Goal: Information Seeking & Learning: Learn about a topic

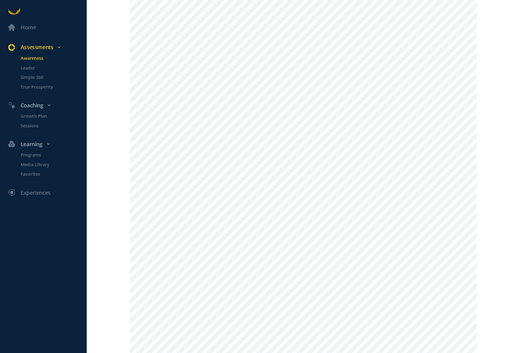
scroll to position [158, 0]
click at [27, 67] on p "Leader" at bounding box center [53, 67] width 65 height 7
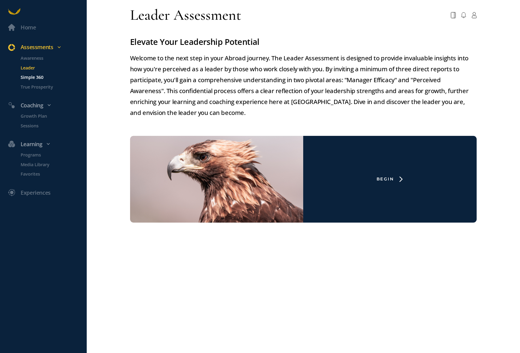
click at [31, 78] on p "Simple 360" at bounding box center [53, 77] width 65 height 7
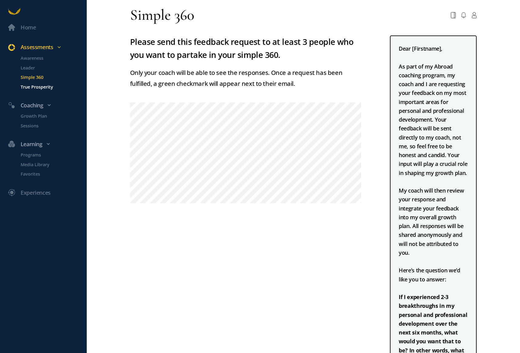
click at [36, 89] on p "True Prosperity" at bounding box center [53, 86] width 65 height 7
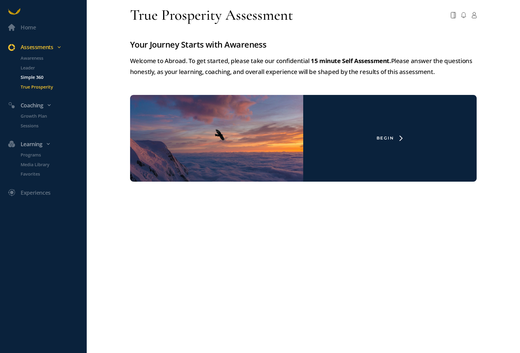
click at [30, 79] on p "Simple 360" at bounding box center [53, 77] width 65 height 7
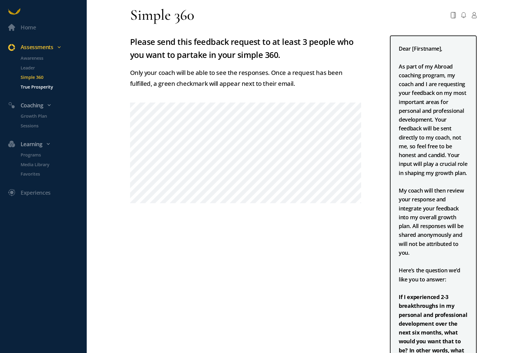
click at [31, 89] on p "True Prosperity" at bounding box center [53, 86] width 65 height 7
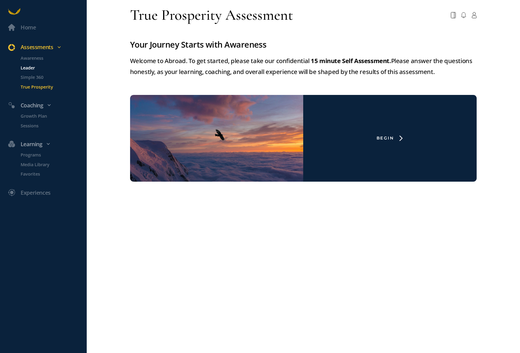
click at [28, 67] on p "Leader" at bounding box center [53, 67] width 65 height 7
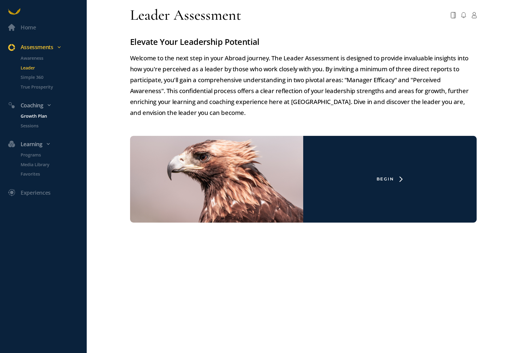
click at [25, 119] on p "Growth Plan" at bounding box center [53, 115] width 65 height 7
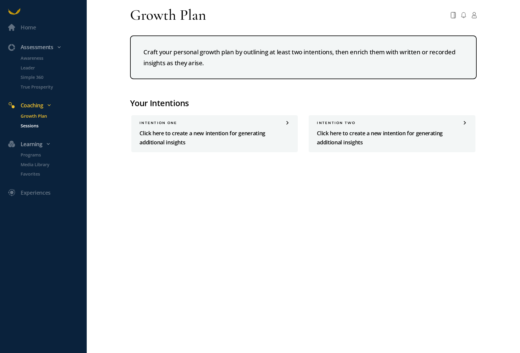
click at [28, 125] on p "Sessions" at bounding box center [53, 125] width 65 height 7
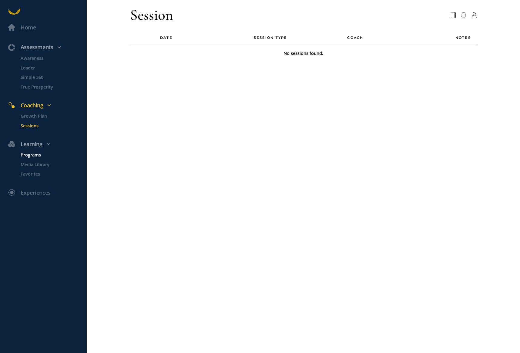
click at [30, 151] on p "Programs" at bounding box center [53, 154] width 65 height 7
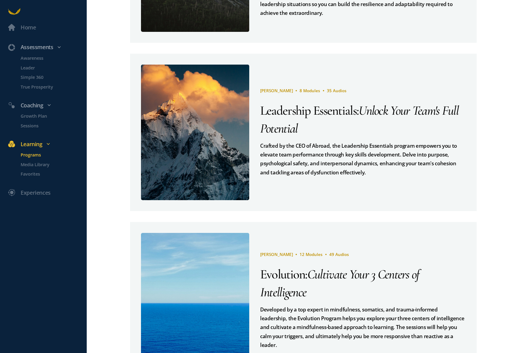
scroll to position [360, 0]
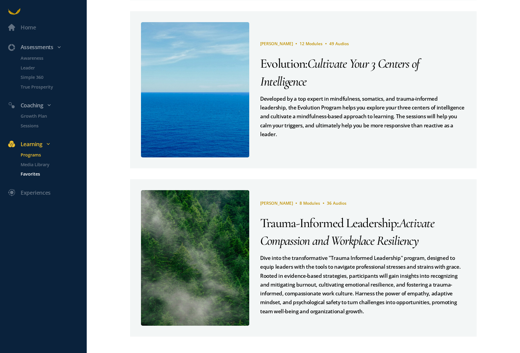
click at [34, 173] on p "Favorites" at bounding box center [53, 173] width 65 height 7
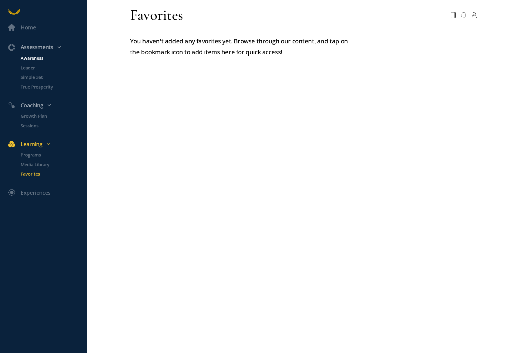
click at [30, 58] on p "Awareness" at bounding box center [53, 58] width 65 height 7
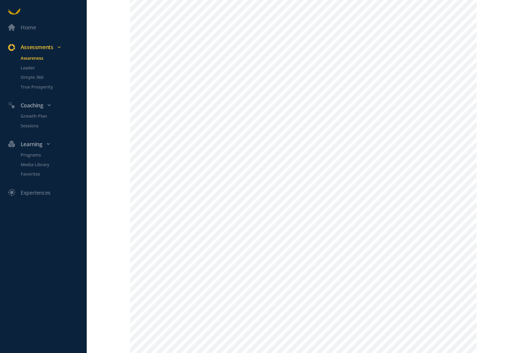
scroll to position [129, 0]
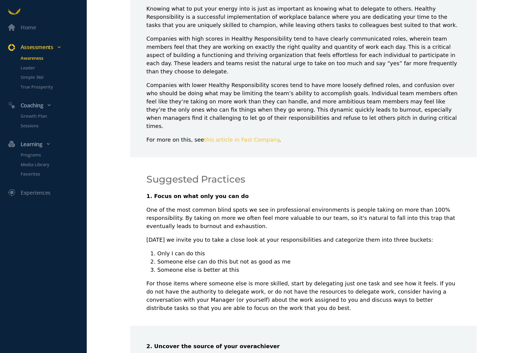
scroll to position [80, 0]
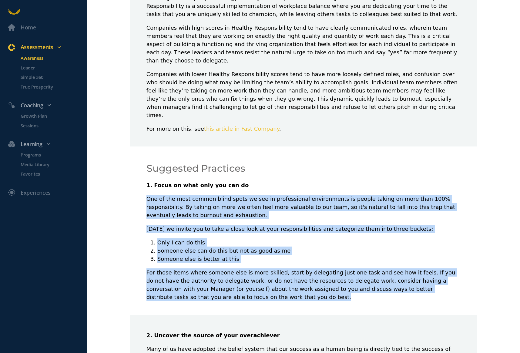
drag, startPoint x: 248, startPoint y: 281, endPoint x: 248, endPoint y: 172, distance: 108.5
click at [248, 181] on div "1. Focus on what only you can do One of the most common blind spots we see in p…" at bounding box center [303, 241] width 314 height 120
click at [248, 181] on p "1. Focus on what only you can do" at bounding box center [303, 185] width 314 height 8
drag, startPoint x: 248, startPoint y: 159, endPoint x: 223, endPoint y: 284, distance: 127.0
click at [223, 284] on div "Suggested Practices 1. Focus on what only you can do One of the most common bli…" at bounding box center [303, 230] width 346 height 168
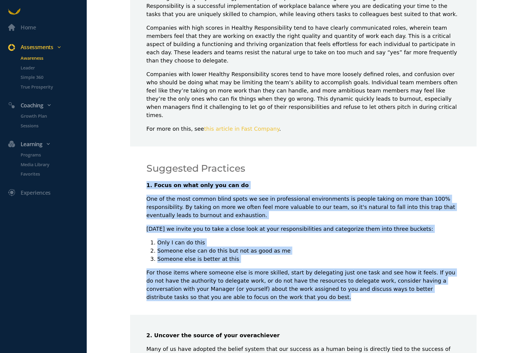
click at [223, 284] on p "For those items where someone else is more skilled, start by delegating just on…" at bounding box center [303, 284] width 314 height 33
drag, startPoint x: 229, startPoint y: 286, endPoint x: 258, endPoint y: 164, distance: 124.9
click at [258, 164] on div "Suggested Practices 1. Focus on what only you can do One of the most common bli…" at bounding box center [303, 230] width 346 height 168
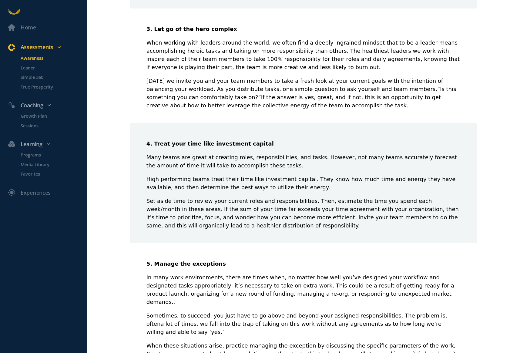
scroll to position [503, 0]
